Goal: Download file/media

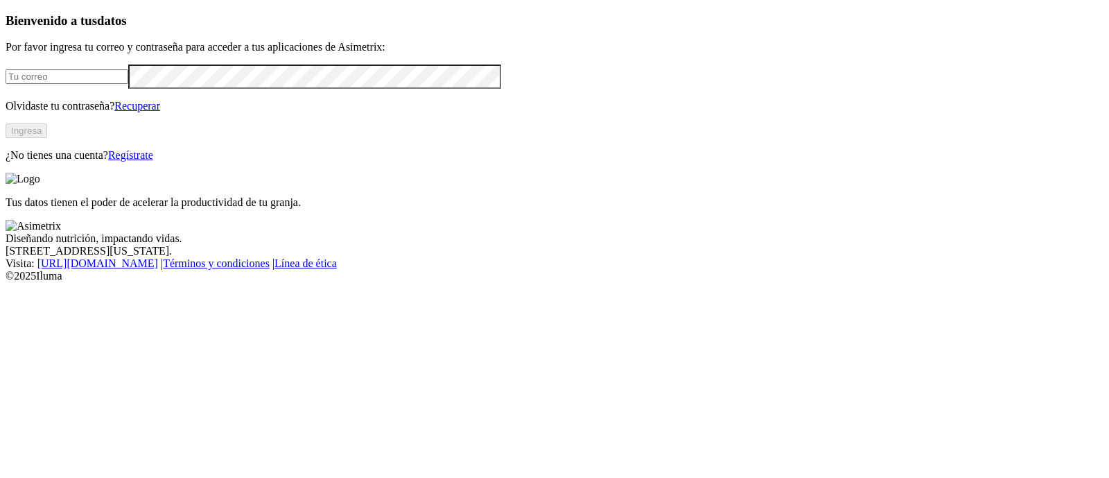
type input "[PERSON_NAME][EMAIL_ADDRESS][PERSON_NAME][DOMAIN_NAME]"
click at [47, 138] on button "Ingresa" at bounding box center [27, 130] width 42 height 15
